Goal: Transaction & Acquisition: Obtain resource

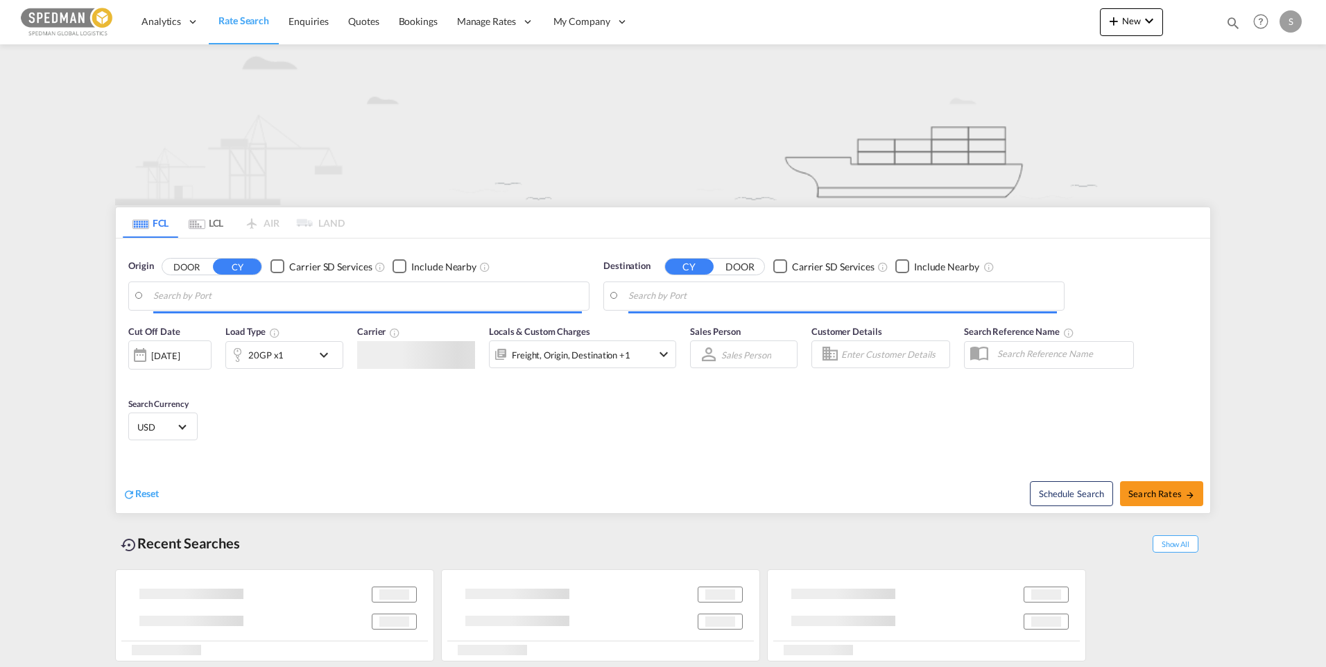
type input "[PERSON_NAME], SEGVX"
type input "Alexandria ([GEOGRAPHIC_DATA]), EGALY"
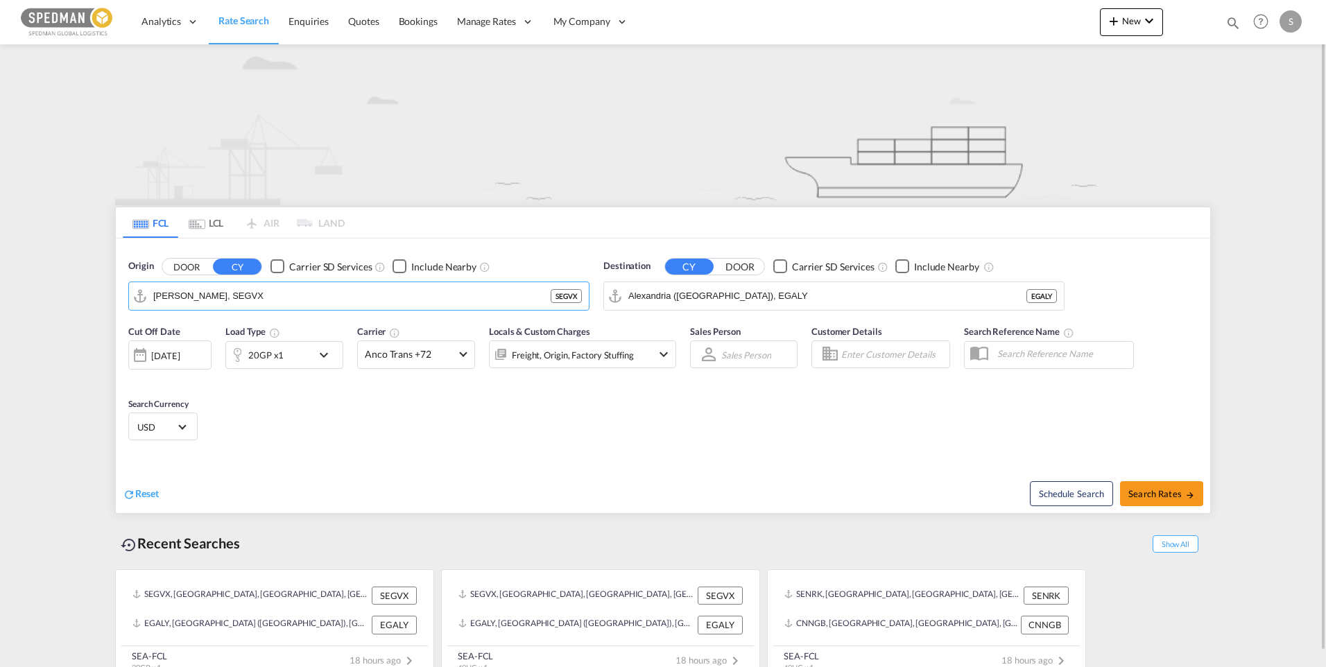
drag, startPoint x: 236, startPoint y: 295, endPoint x: 94, endPoint y: 301, distance: 143.0
click at [94, 301] on md-content "Analytics Dashboard Rate Search Enquiries Quotes Bookings" at bounding box center [663, 333] width 1326 height 667
click at [240, 302] on input "[PERSON_NAME], SEGVX" at bounding box center [367, 296] width 429 height 21
type input "G"
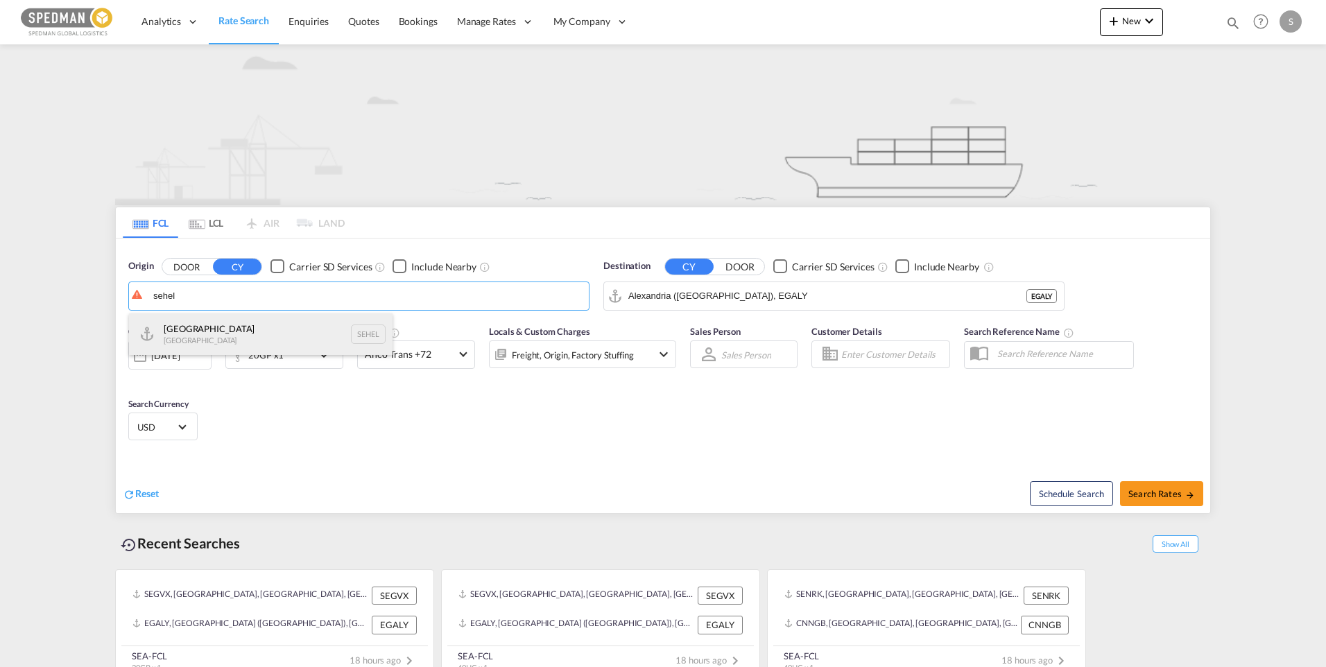
click at [221, 329] on div "Helsingborg [GEOGRAPHIC_DATA] SEHEL" at bounding box center [261, 334] width 264 height 42
type input "[GEOGRAPHIC_DATA], [GEOGRAPHIC_DATA]"
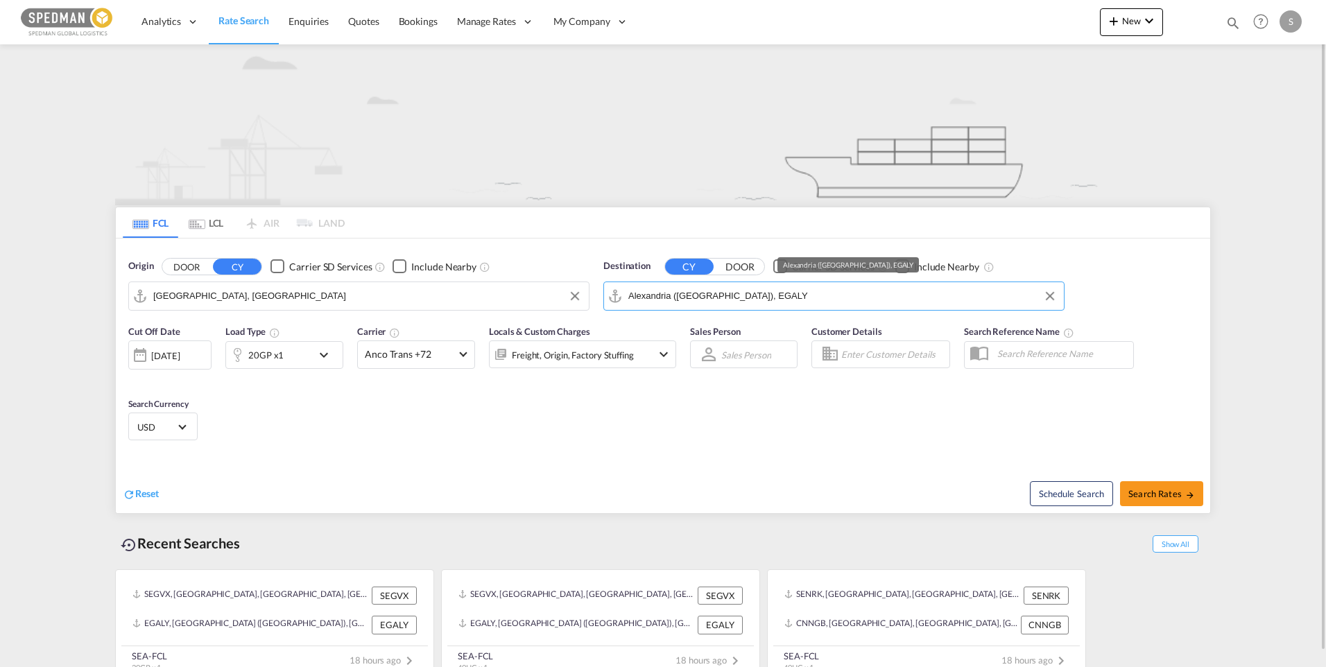
drag, startPoint x: 770, startPoint y: 296, endPoint x: 552, endPoint y: 293, distance: 218.5
click at [552, 293] on div "Origin DOOR CY Carrier SD Services Include Nearby [GEOGRAPHIC_DATA], SEHEL Dest…" at bounding box center [663, 278] width 1094 height 79
drag, startPoint x: 797, startPoint y: 300, endPoint x: 562, endPoint y: 302, distance: 235.1
click at [562, 302] on div "Origin DOOR CY Carrier SD Services Include Nearby [GEOGRAPHIC_DATA], [GEOGRAPHI…" at bounding box center [663, 278] width 1094 height 79
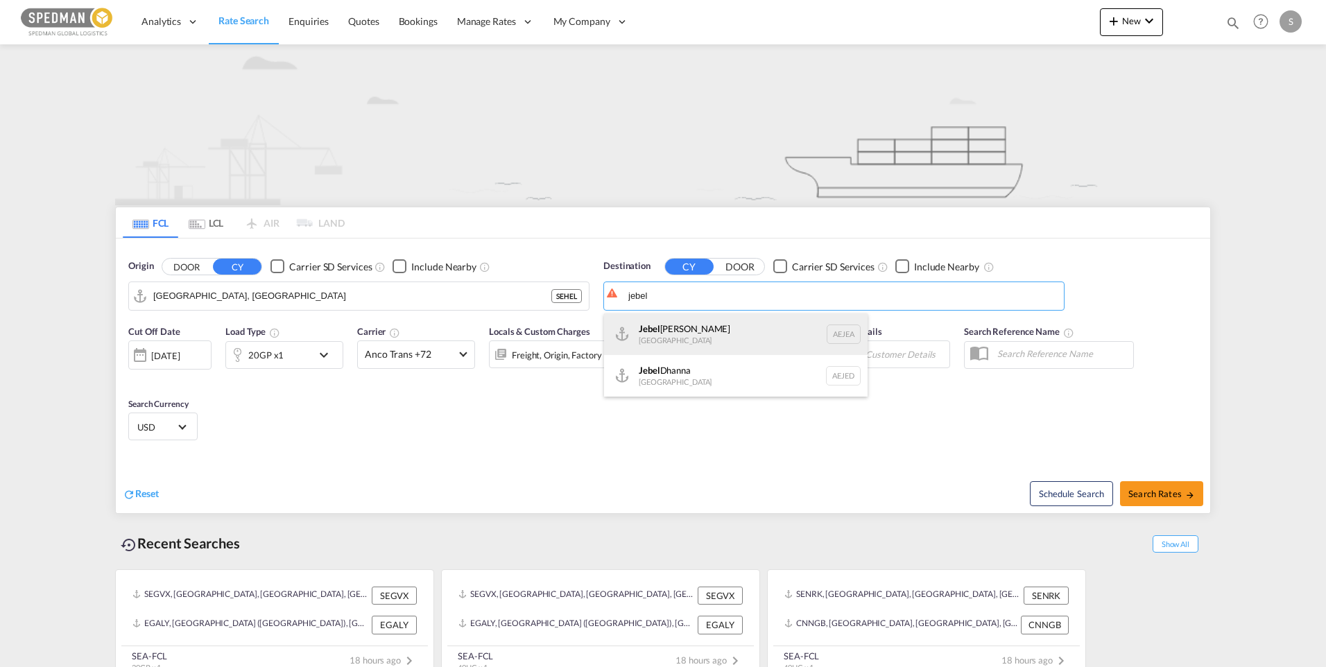
click at [725, 345] on div "[GEOGRAPHIC_DATA] [GEOGRAPHIC_DATA]" at bounding box center [736, 334] width 264 height 42
type input "[GEOGRAPHIC_DATA], [GEOGRAPHIC_DATA]"
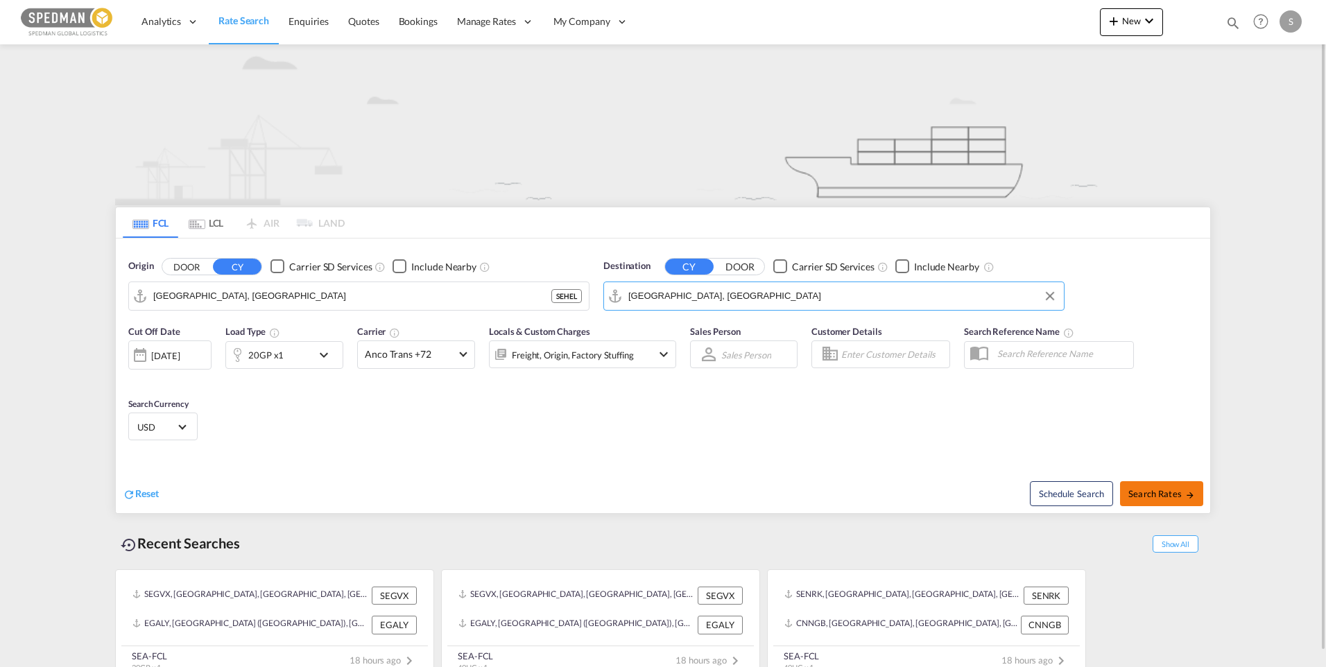
click at [1161, 483] on button "Search Rates" at bounding box center [1161, 493] width 83 height 25
type input "SEHEL to AEJEA / [DATE]"
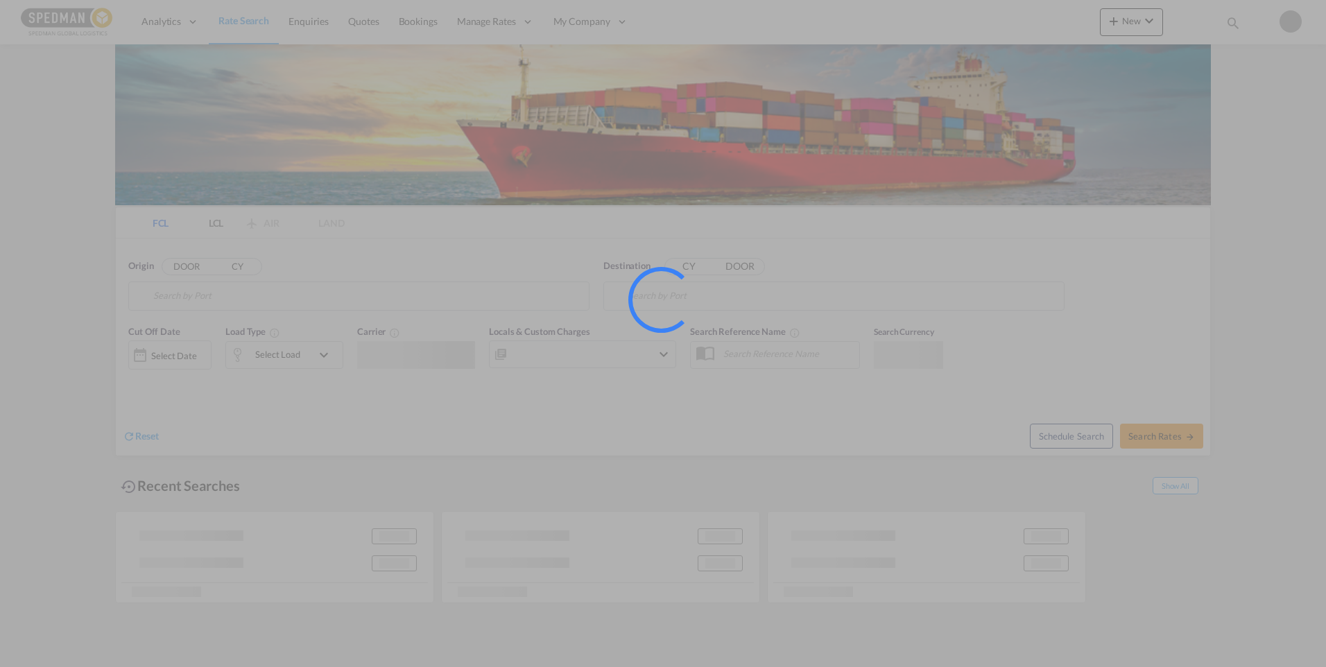
type input "[PERSON_NAME], SEGVX"
type input "Alexandria ([GEOGRAPHIC_DATA]), EGALY"
